Goal: Find contact information: Obtain details needed to contact an individual or organization

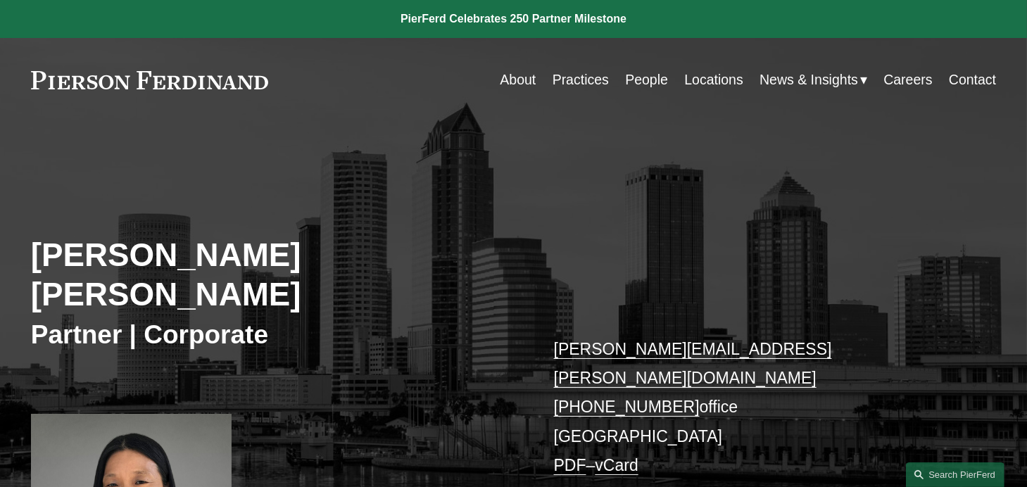
click at [618, 82] on nav "About Practices People Locations News & Insights News Insights Blogs Careers Co…" at bounding box center [748, 79] width 496 height 27
click at [626, 80] on link "People" at bounding box center [646, 79] width 43 height 27
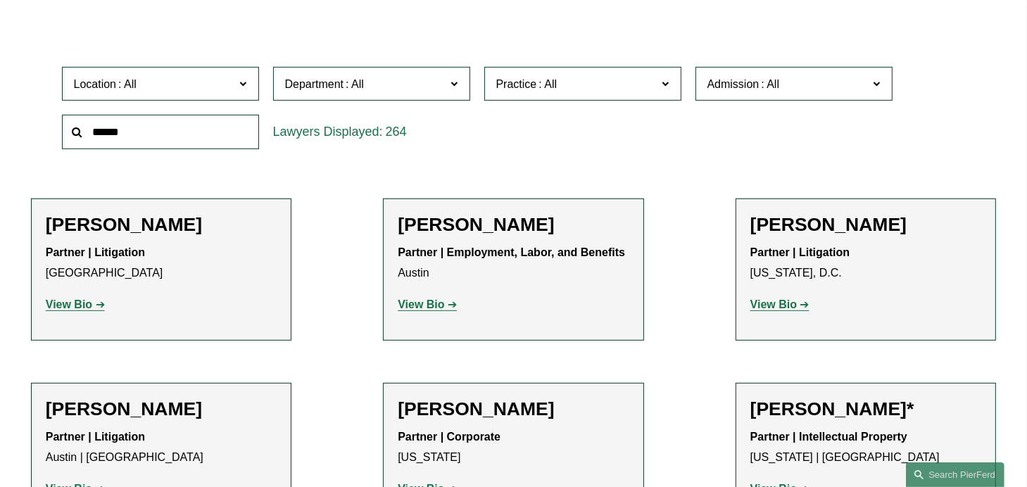
scroll to position [352, 0]
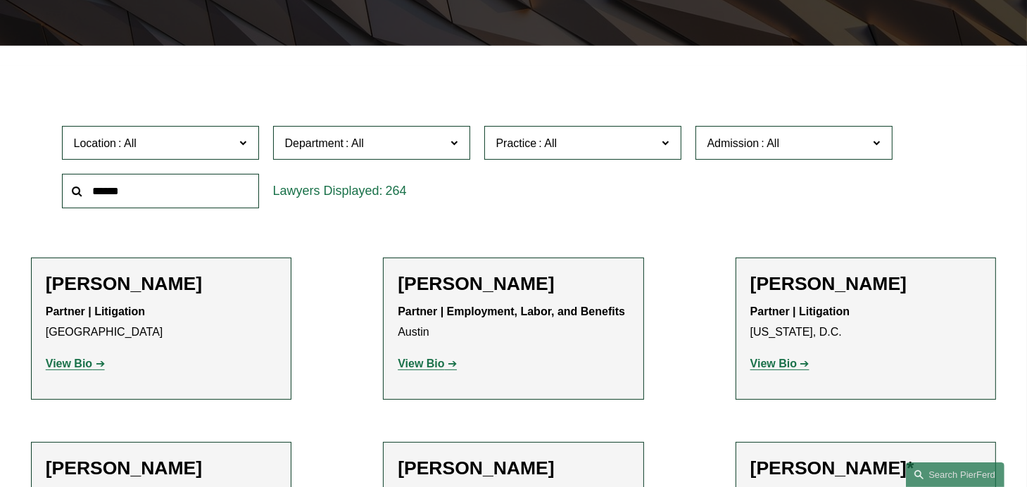
click at [410, 146] on span "Department" at bounding box center [365, 143] width 161 height 19
click at [481, 215] on div "Location All Atlanta Austin Bellevue Boston Charlotte Chicago Cincinnati Clevel…" at bounding box center [514, 167] width 918 height 96
click at [442, 150] on span "Department" at bounding box center [365, 143] width 161 height 19
click at [418, 153] on span "Department" at bounding box center [365, 143] width 161 height 19
click at [0, 0] on link "Corporate" at bounding box center [0, 0] width 0 height 0
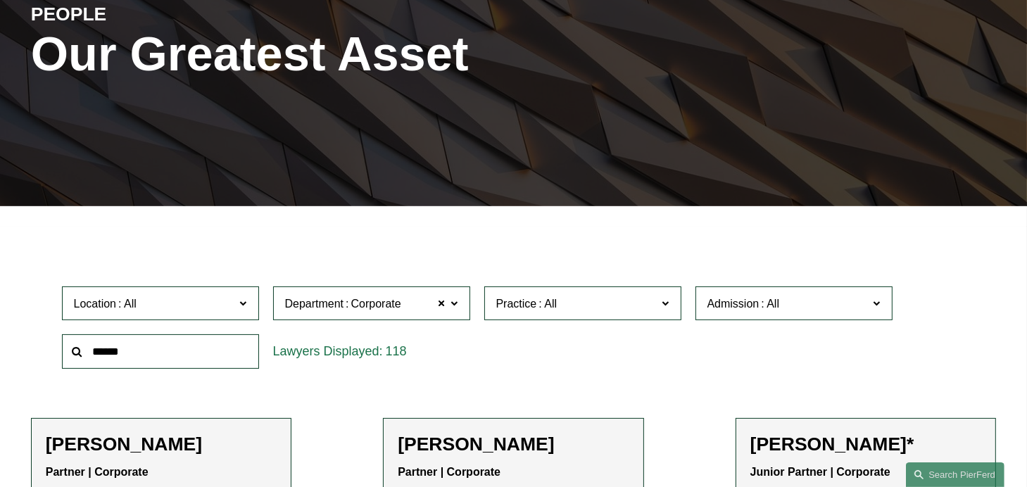
scroll to position [352, 0]
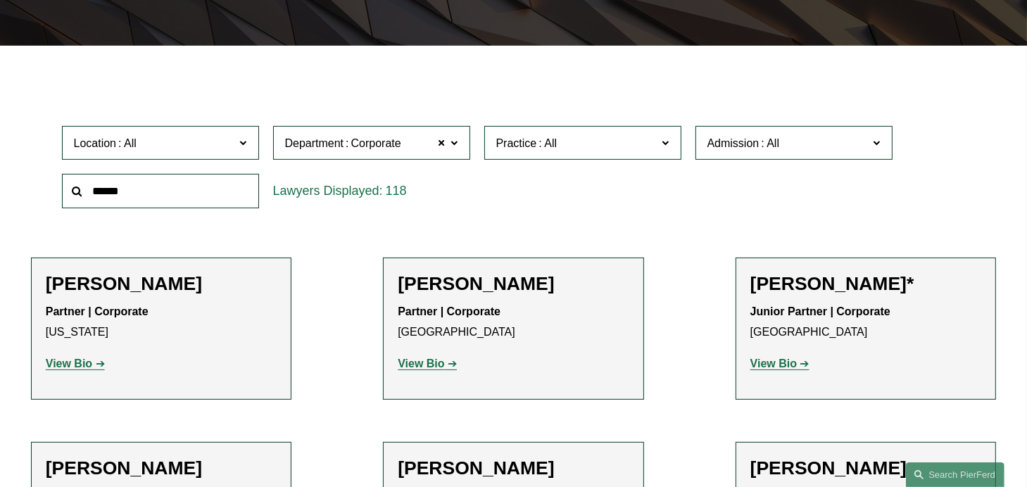
click at [551, 149] on span at bounding box center [548, 143] width 23 height 12
click at [434, 195] on div "118" at bounding box center [371, 191] width 197 height 35
click at [234, 149] on span "Location" at bounding box center [154, 143] width 161 height 19
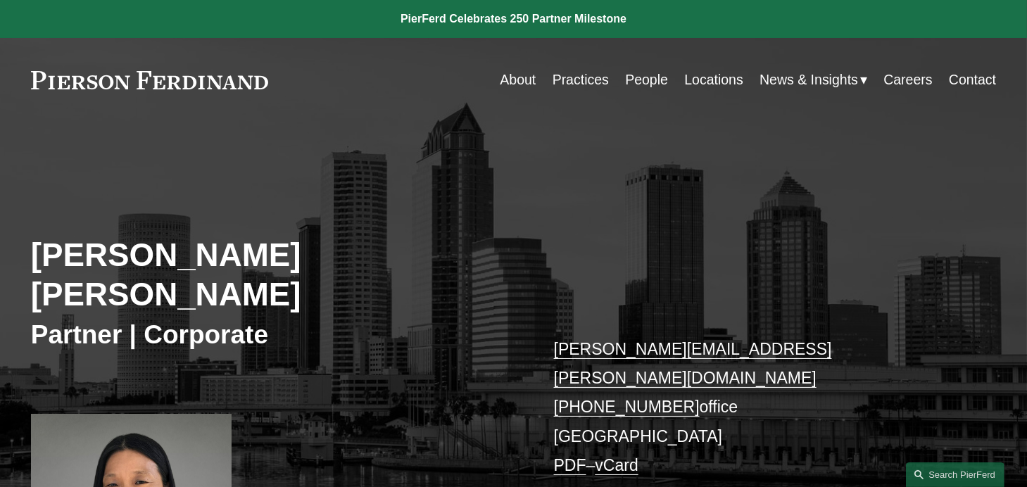
click at [696, 79] on link "Locations" at bounding box center [714, 79] width 58 height 27
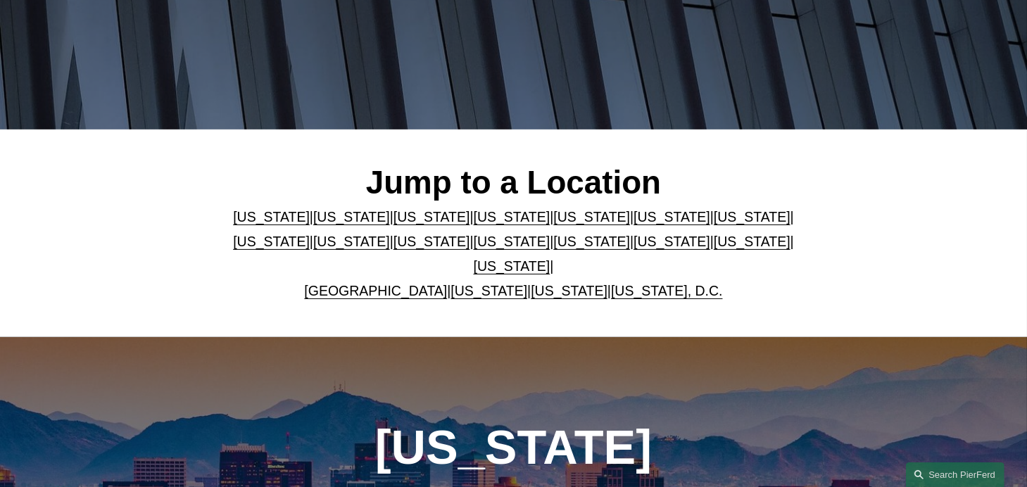
scroll to position [352, 0]
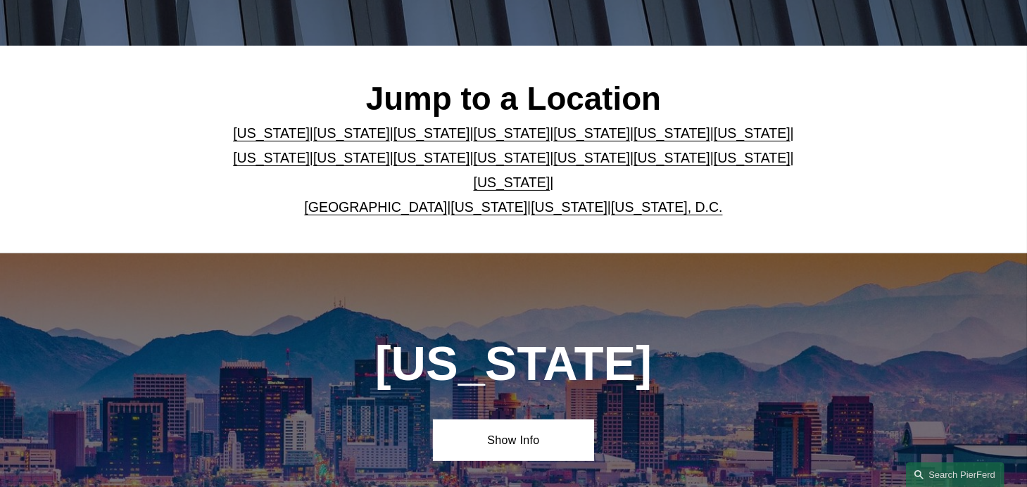
click at [596, 135] on link "[US_STATE]" at bounding box center [592, 132] width 77 height 15
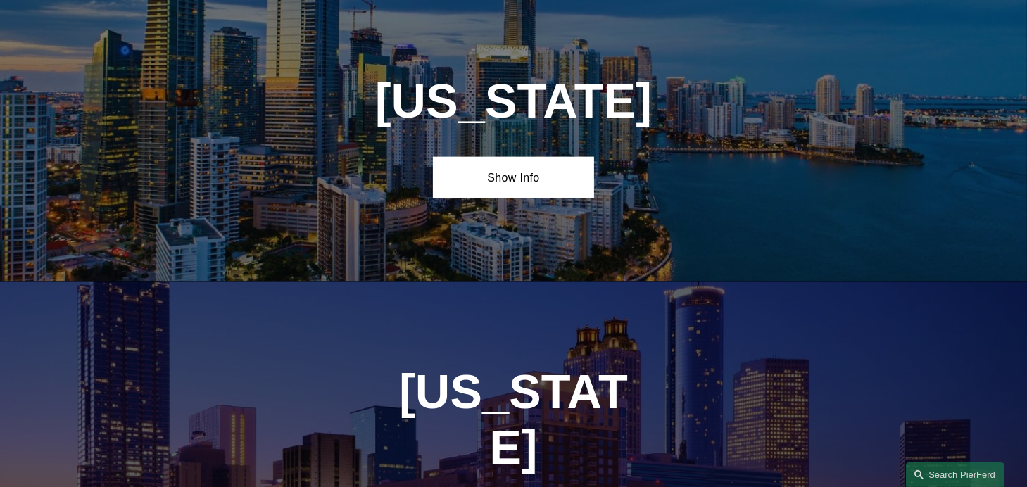
scroll to position [1784, 0]
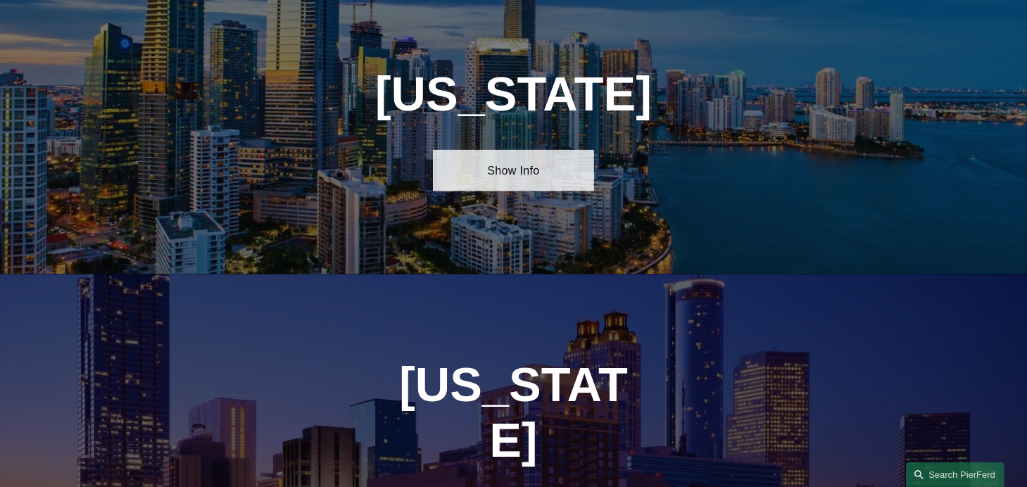
click at [482, 189] on link "Show Info" at bounding box center [513, 171] width 161 height 42
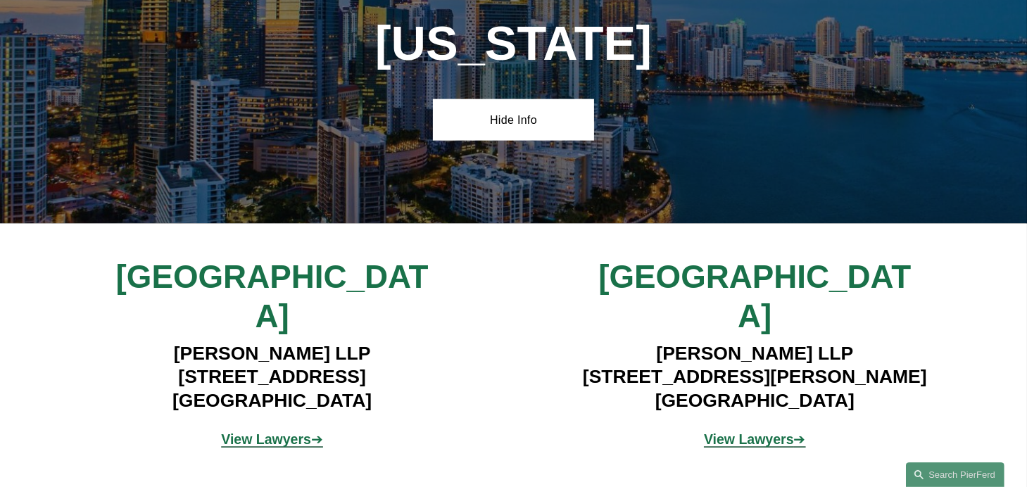
scroll to position [1925, 0]
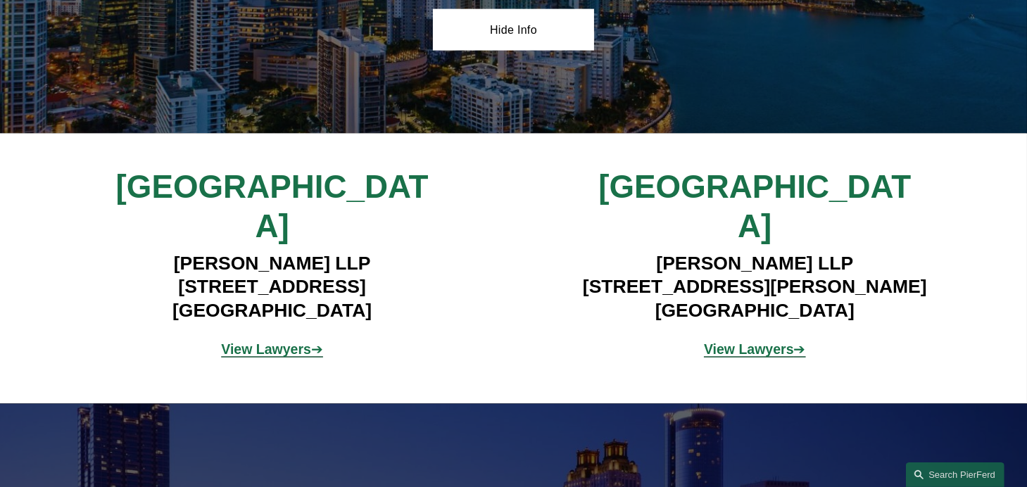
click at [794, 342] on span "View Lawyers ➔" at bounding box center [755, 349] width 102 height 15
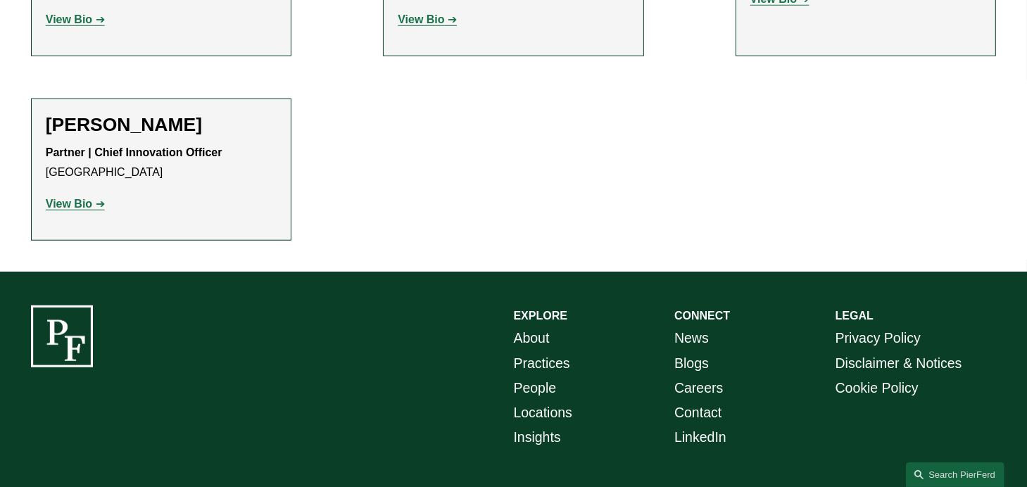
scroll to position [1192, 0]
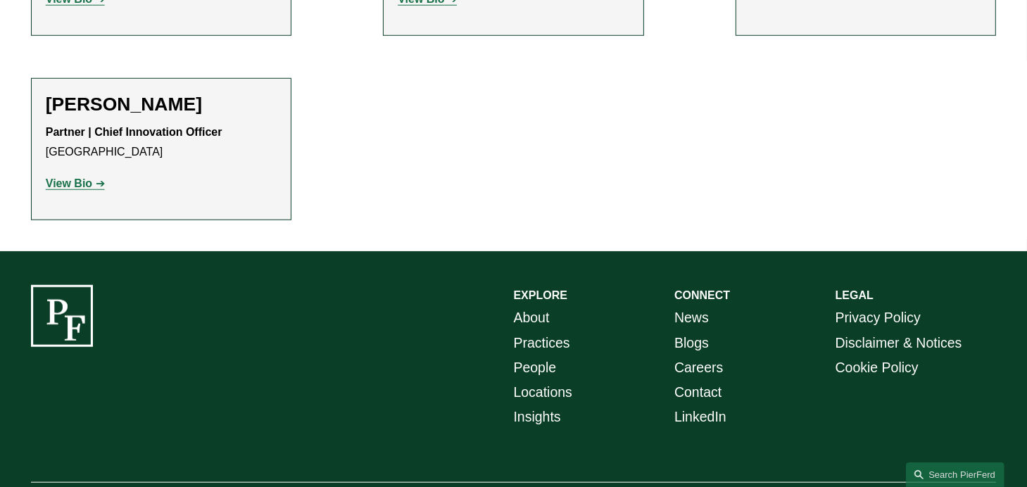
click at [699, 380] on link "Contact" at bounding box center [698, 392] width 47 height 25
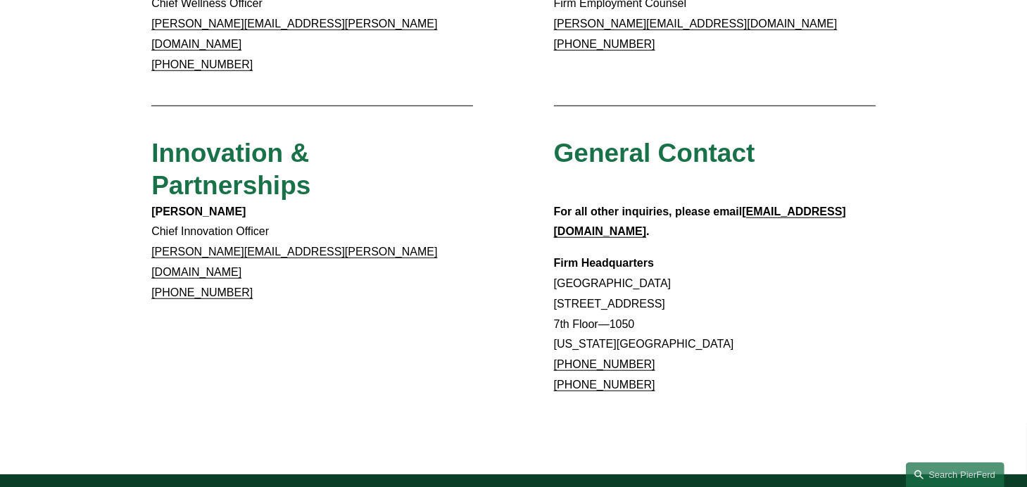
scroll to position [1197, 0]
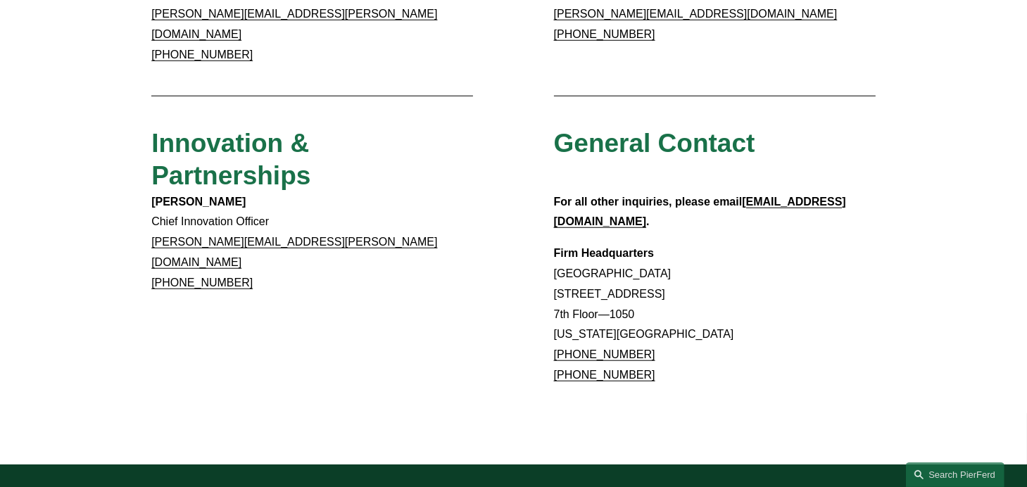
drag, startPoint x: 647, startPoint y: 289, endPoint x: 558, endPoint y: 297, distance: 89.1
click at [558, 297] on p "Firm Headquarters Rockefeller Center 1270 Avenue of the Americas 7th Floor—1050…" at bounding box center [715, 315] width 322 height 142
copy link "1.917.914.2279"
